Goal: Information Seeking & Learning: Learn about a topic

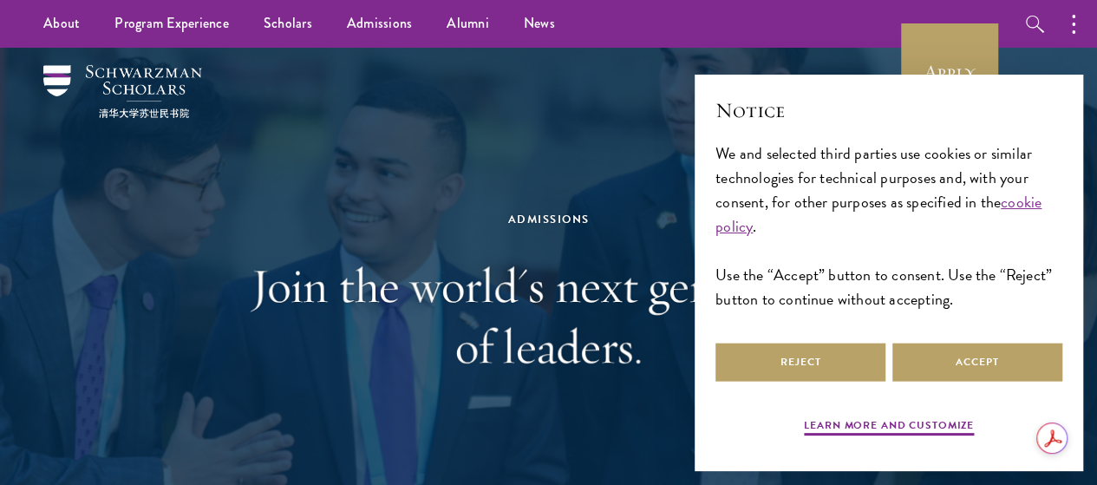
scroll to position [35, 0]
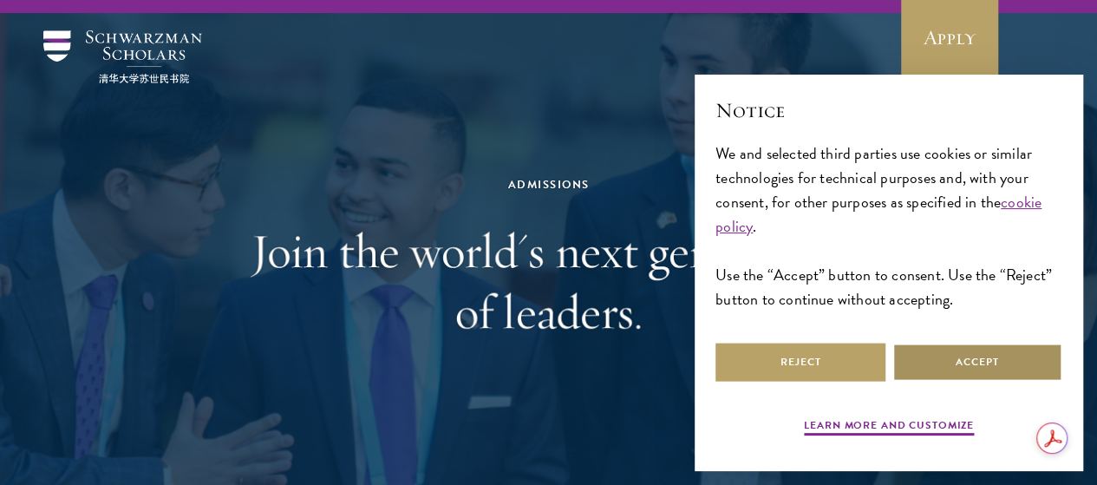
click at [944, 365] on button "Accept" at bounding box center [978, 362] width 170 height 39
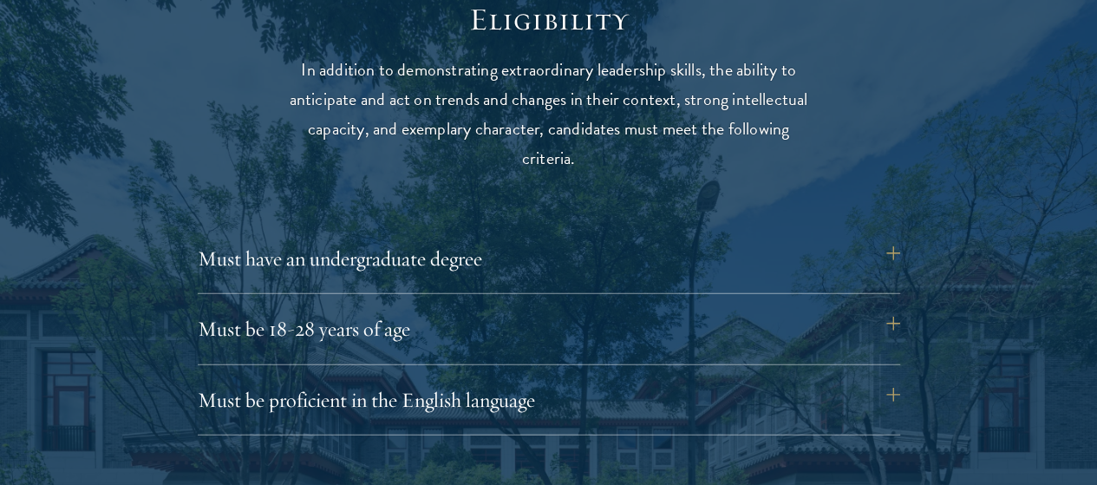
scroll to position [2255, 0]
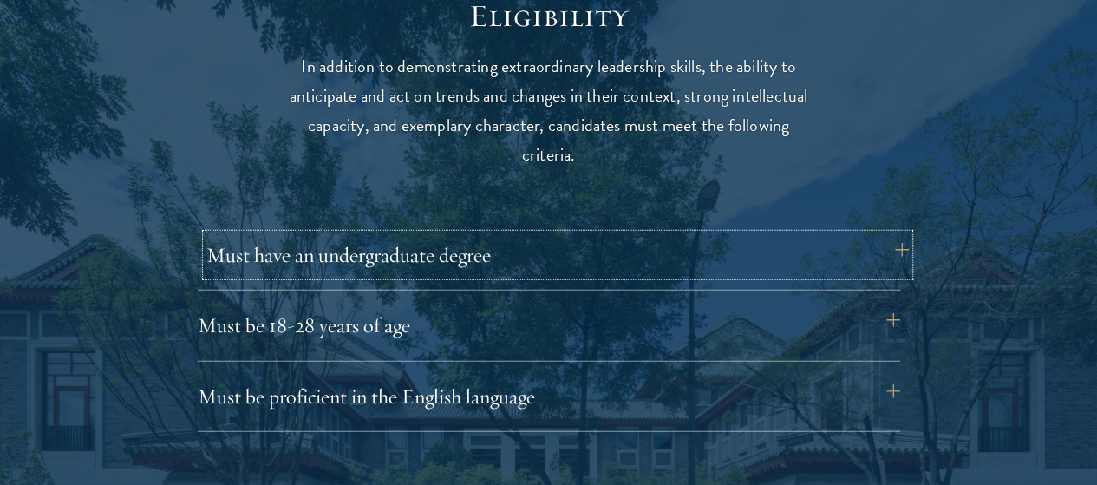
click at [889, 234] on button "Must have an undergraduate degree" at bounding box center [557, 255] width 703 height 42
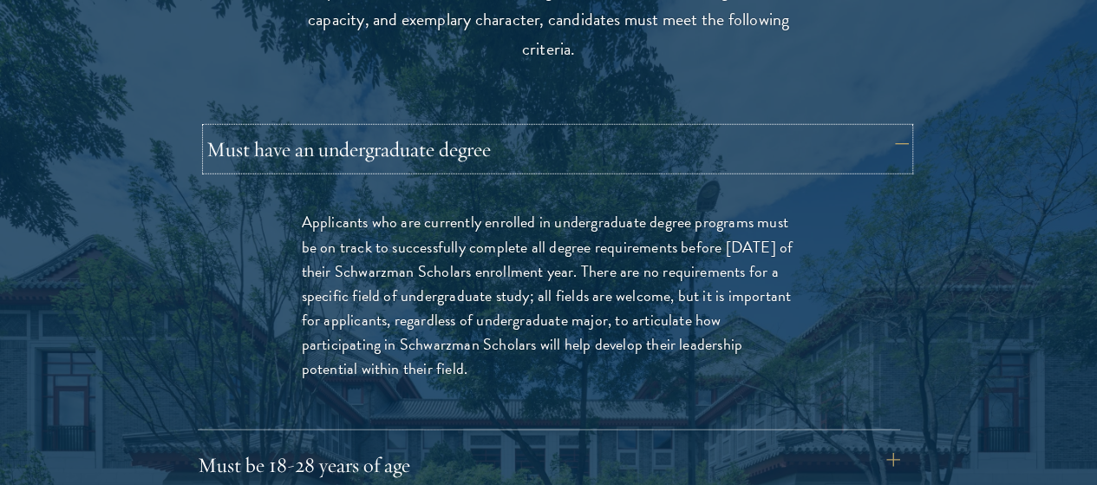
scroll to position [2394, 0]
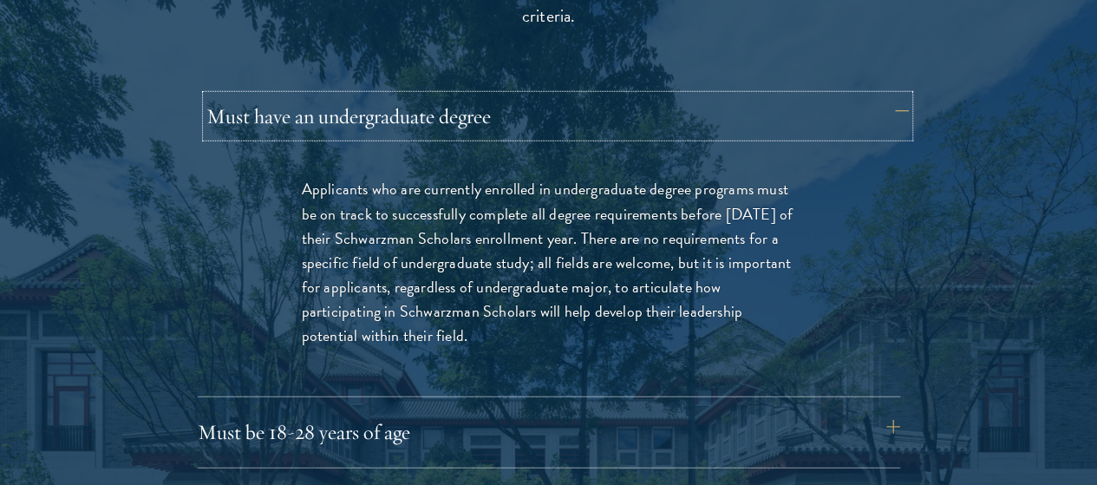
click at [758, 95] on button "Must have an undergraduate degree" at bounding box center [557, 116] width 703 height 42
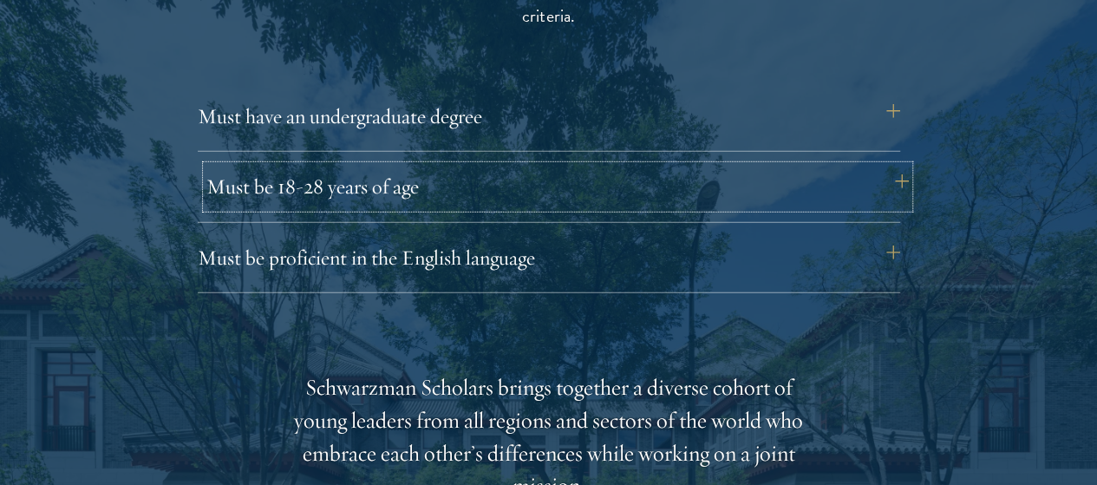
click at [761, 166] on button "Must be 18-28 years of age" at bounding box center [557, 187] width 703 height 42
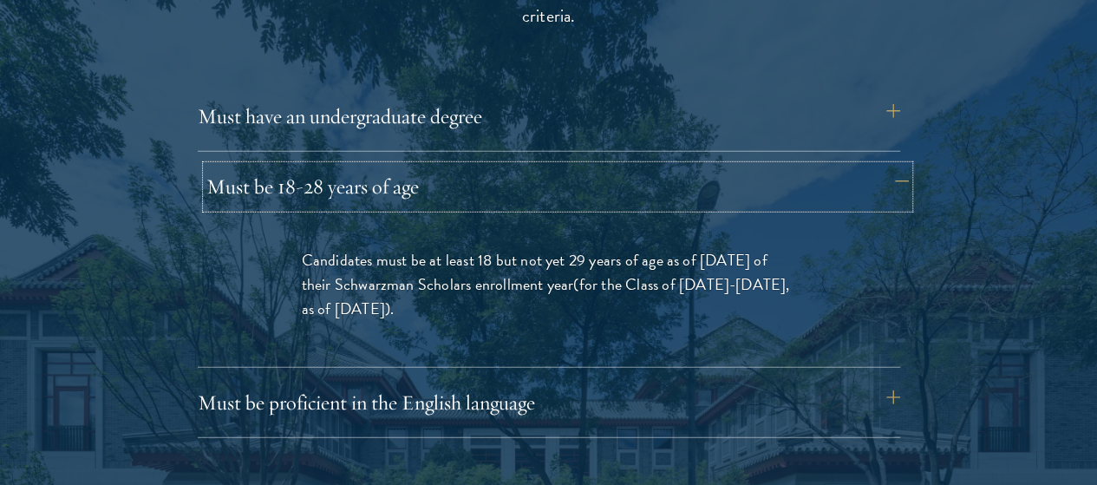
click at [761, 166] on button "Must be 18-28 years of age" at bounding box center [557, 187] width 703 height 42
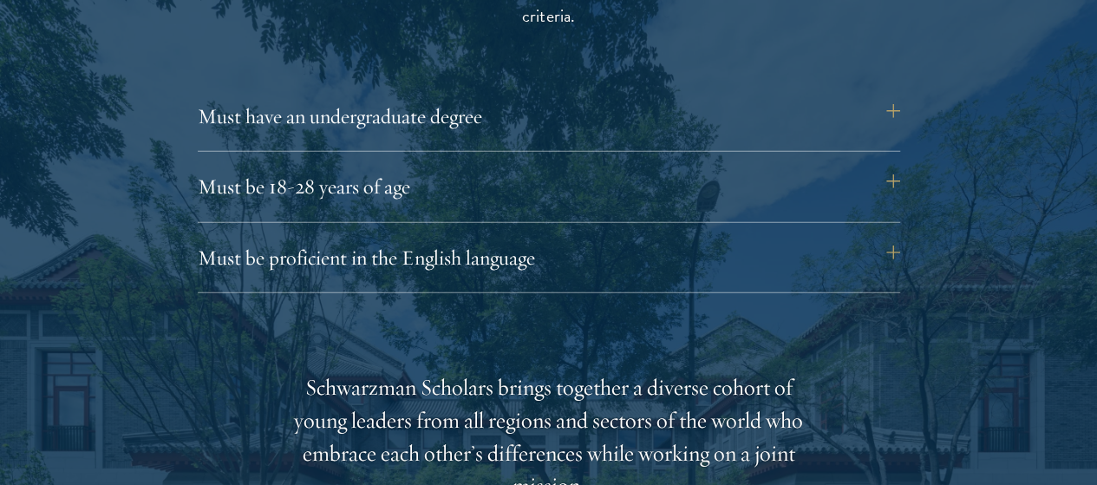
click at [778, 251] on div "Eligibility In addition to demonstrating extraordinary leadership skills, the a…" at bounding box center [549, 482] width 937 height 1247
click at [781, 237] on button "Must be proficient in the English language" at bounding box center [557, 258] width 703 height 42
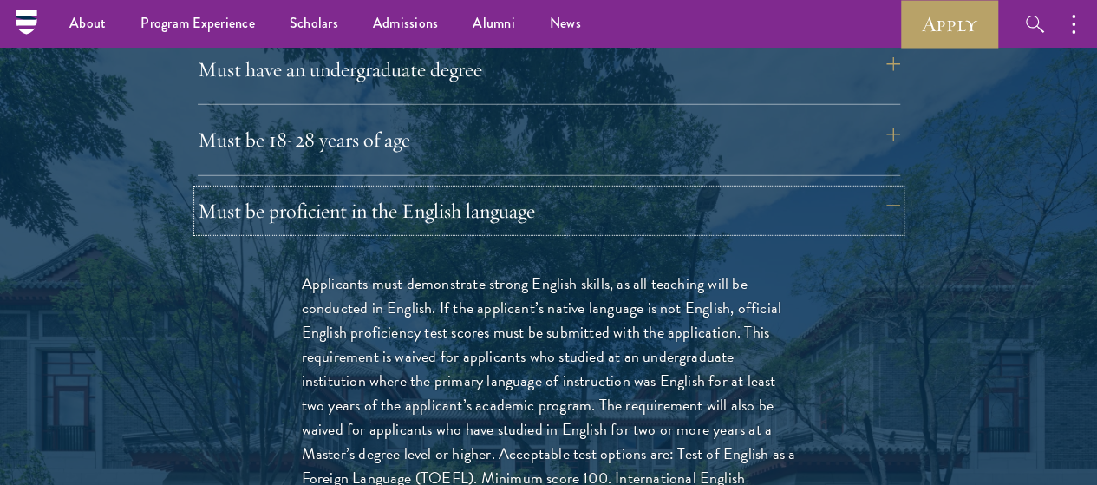
scroll to position [2429, 0]
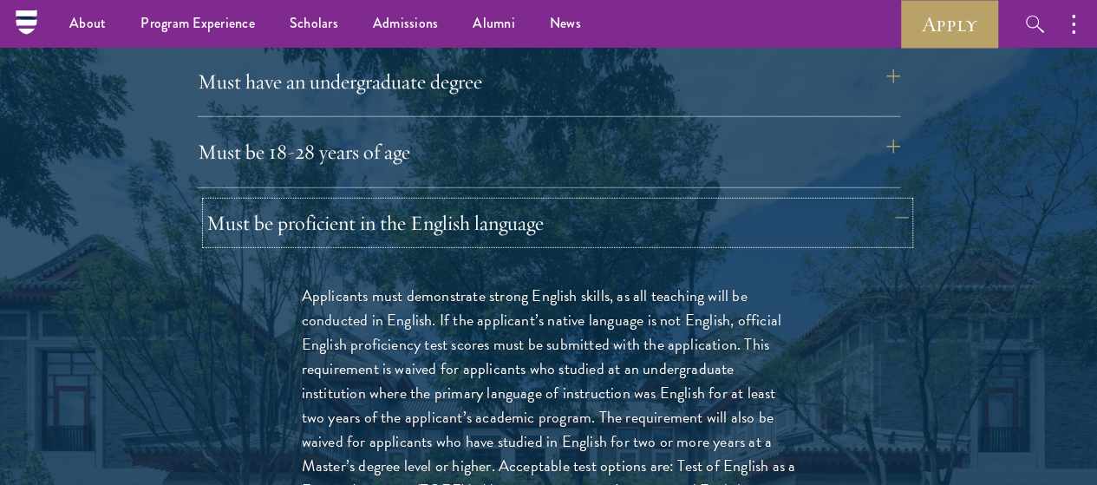
click at [789, 202] on button "Must be proficient in the English language" at bounding box center [557, 223] width 703 height 42
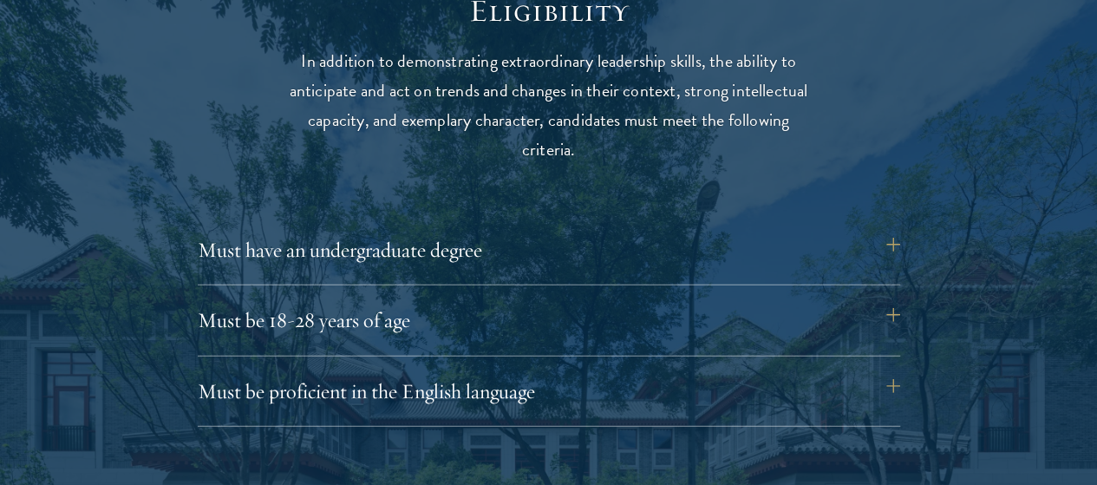
scroll to position [2290, 0]
